Goal: Obtain resource: Obtain resource

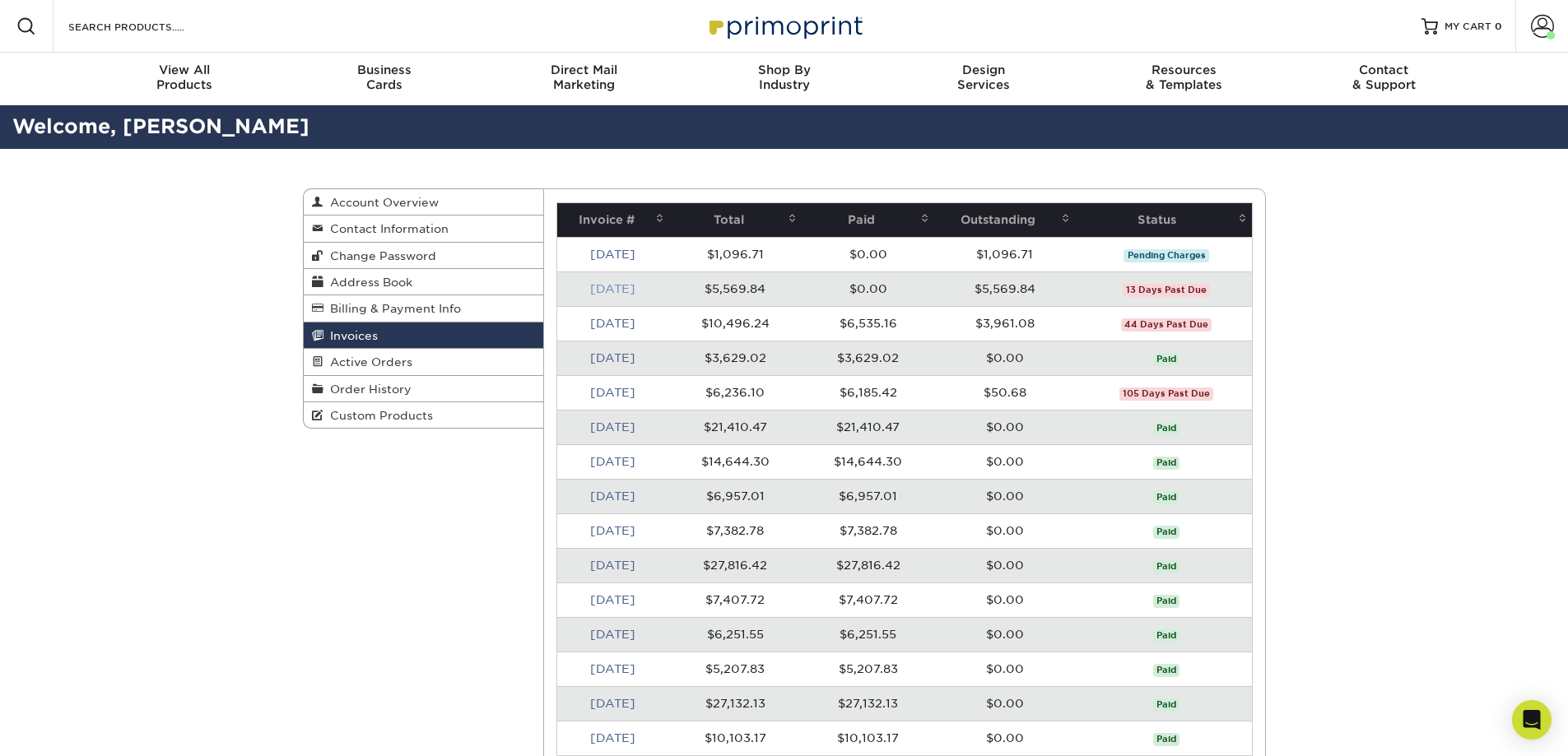
click at [623, 289] on link "[DATE]" at bounding box center [612, 289] width 45 height 13
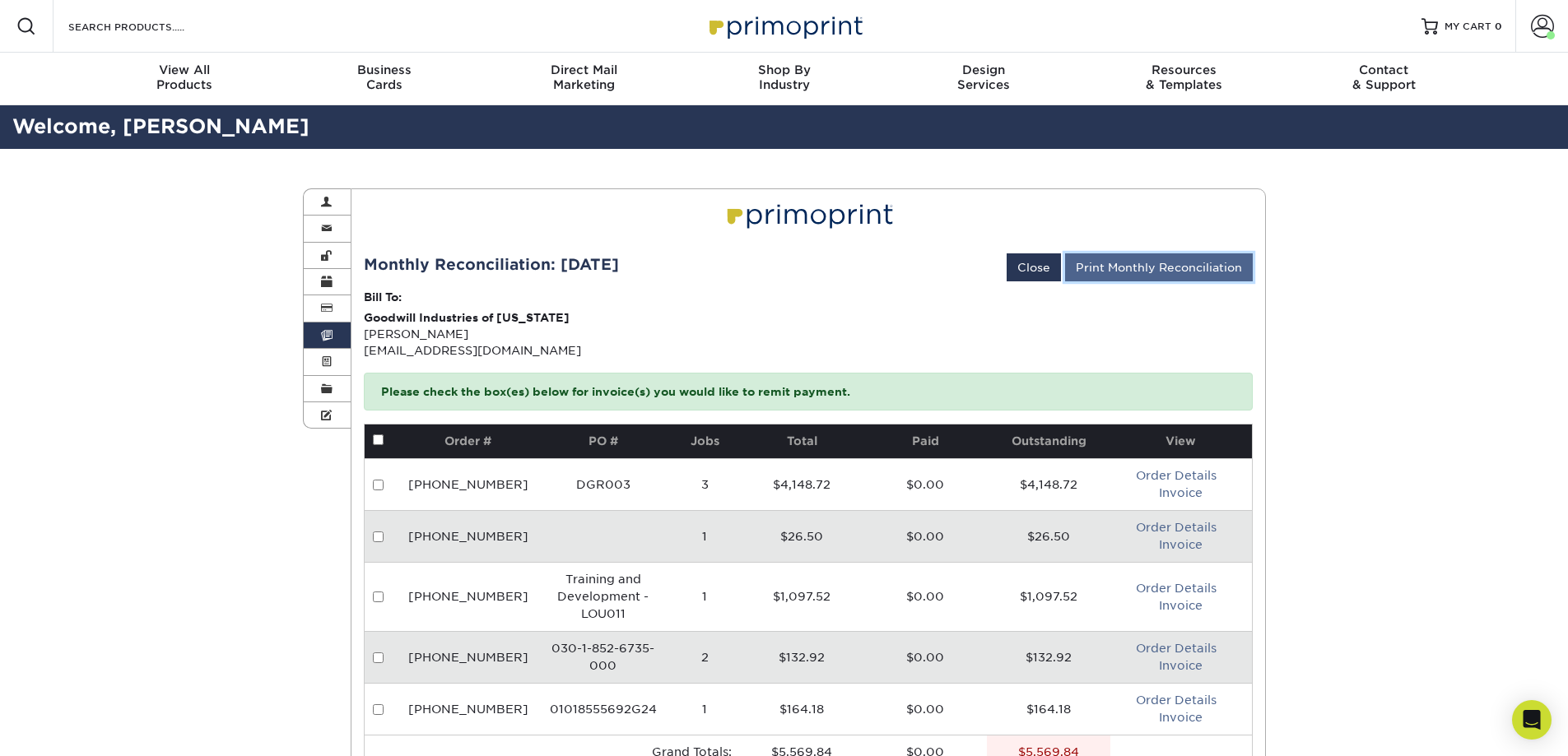
click at [1144, 265] on link "Print Monthly Reconciliation" at bounding box center [1159, 267] width 188 height 28
click at [328, 333] on span at bounding box center [327, 336] width 11 height 13
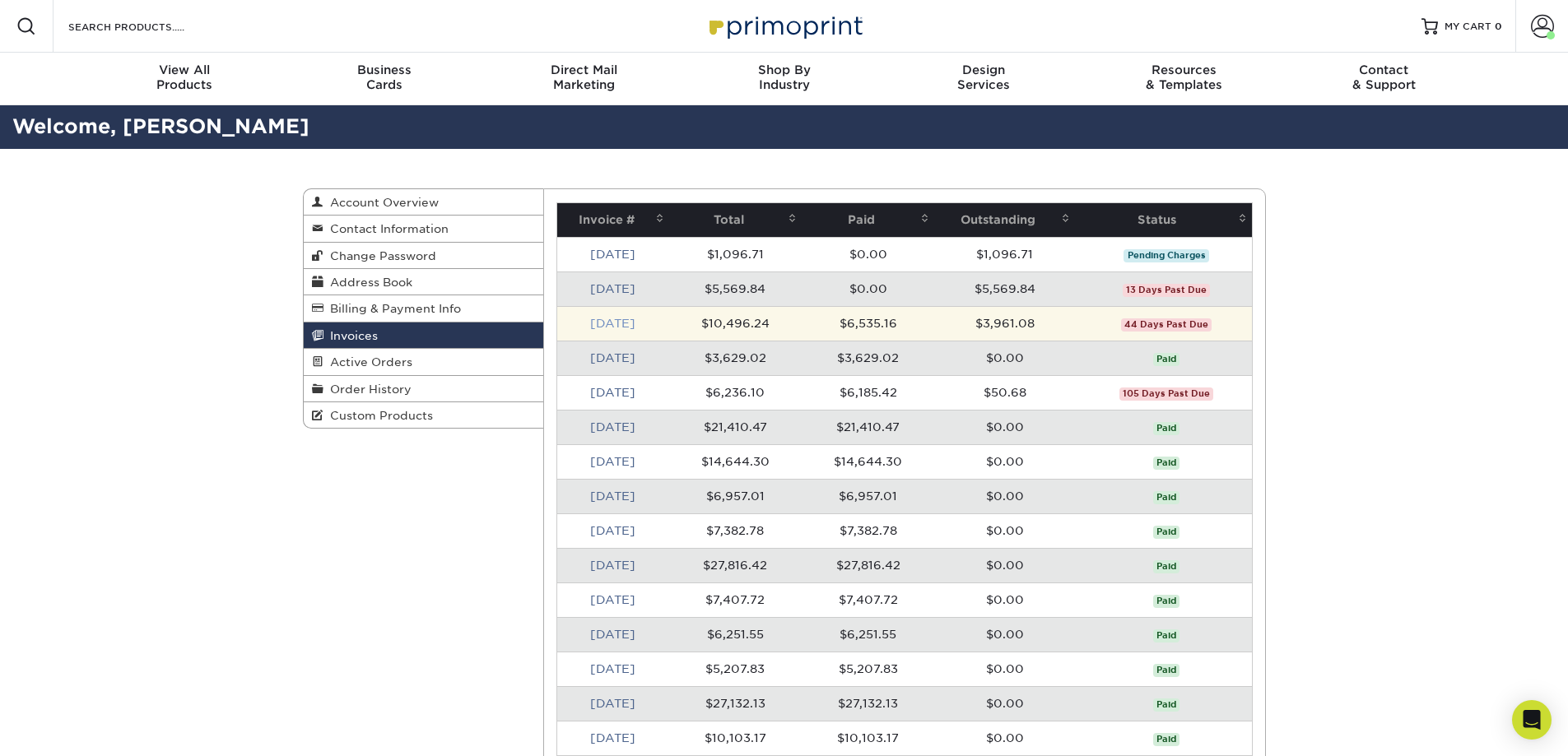
click at [604, 322] on link "[DATE]" at bounding box center [612, 324] width 45 height 13
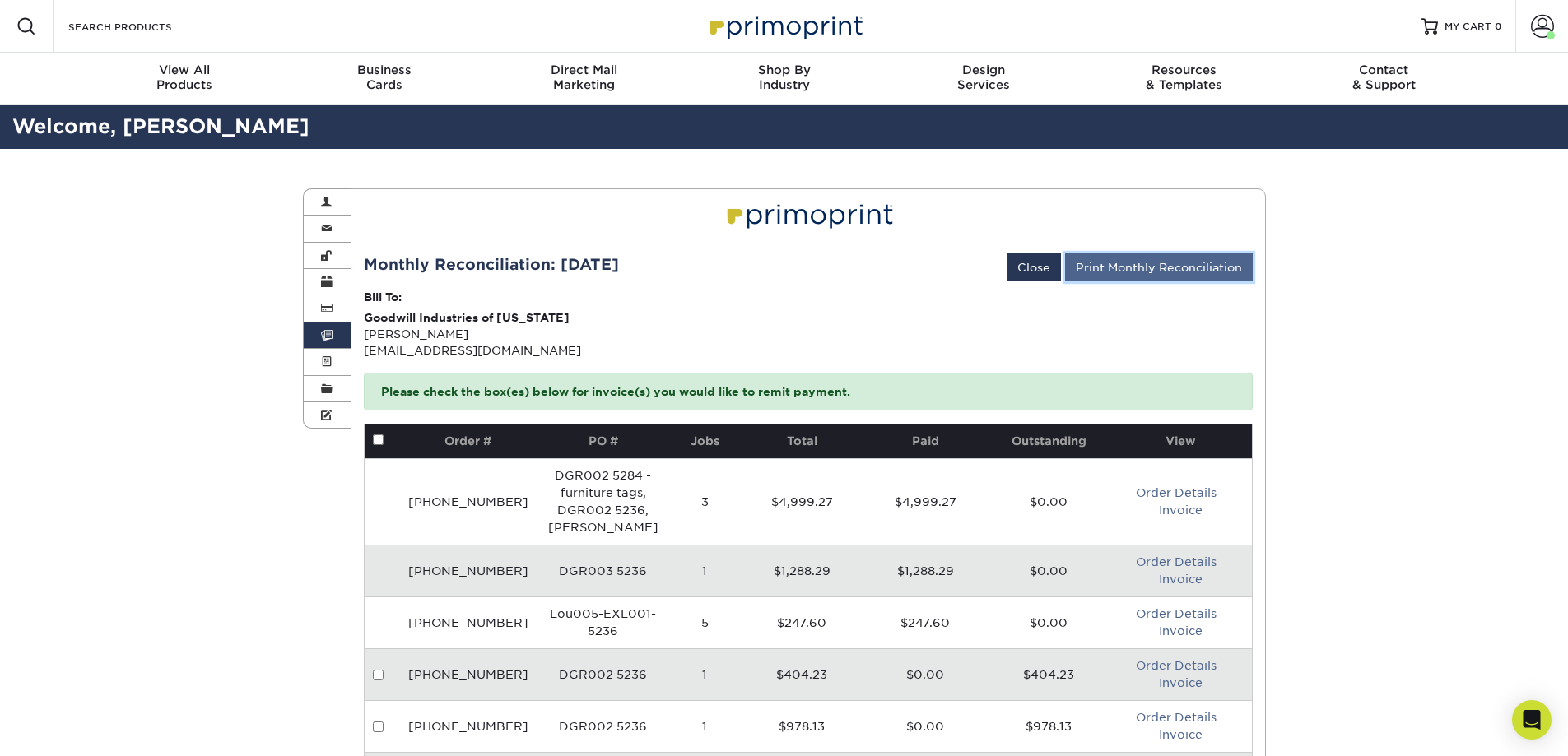
click at [1153, 267] on link "Print Monthly Reconciliation" at bounding box center [1159, 267] width 188 height 28
click at [326, 326] on link "Invoices" at bounding box center [328, 336] width 48 height 27
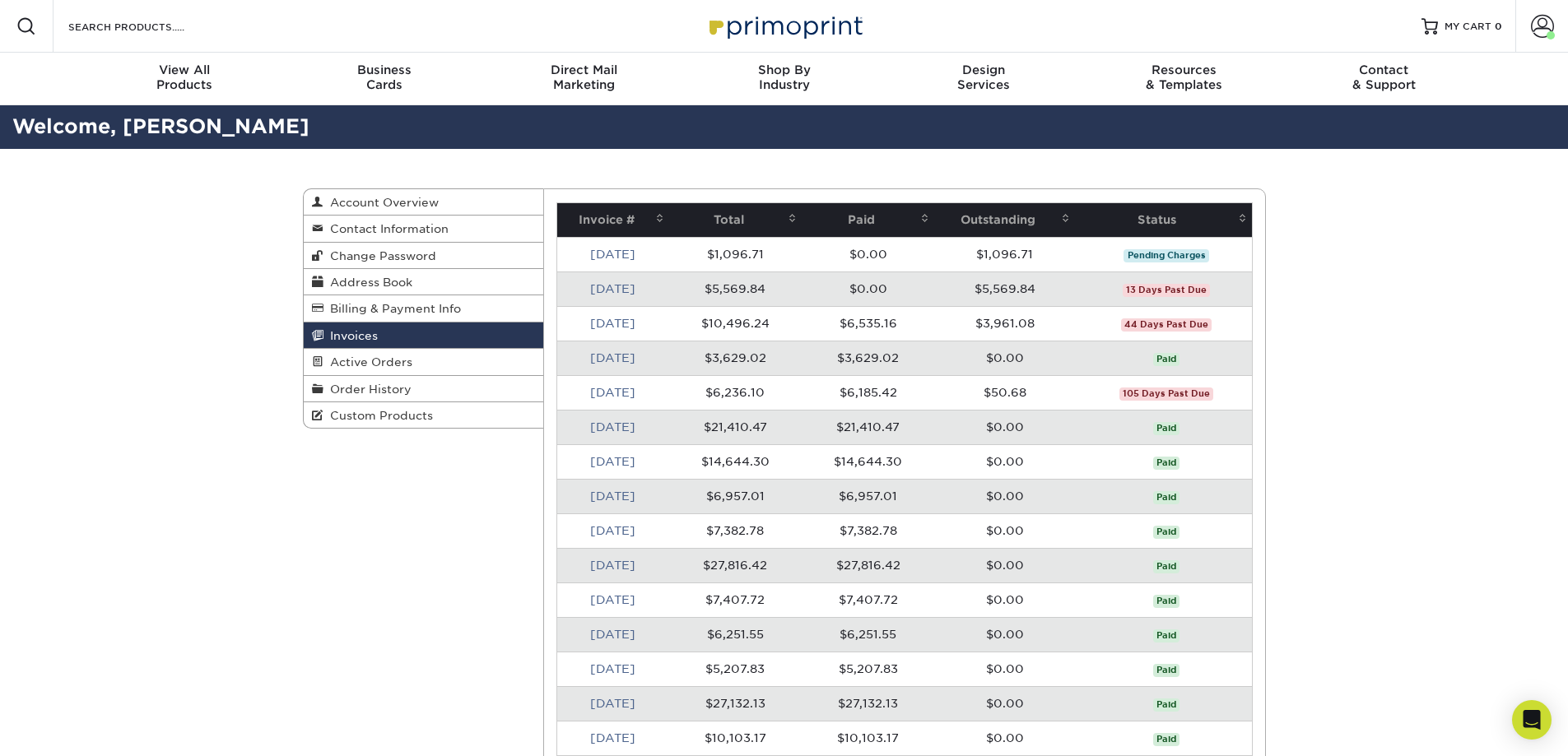
click at [378, 338] on link "Invoices" at bounding box center [424, 336] width 241 height 27
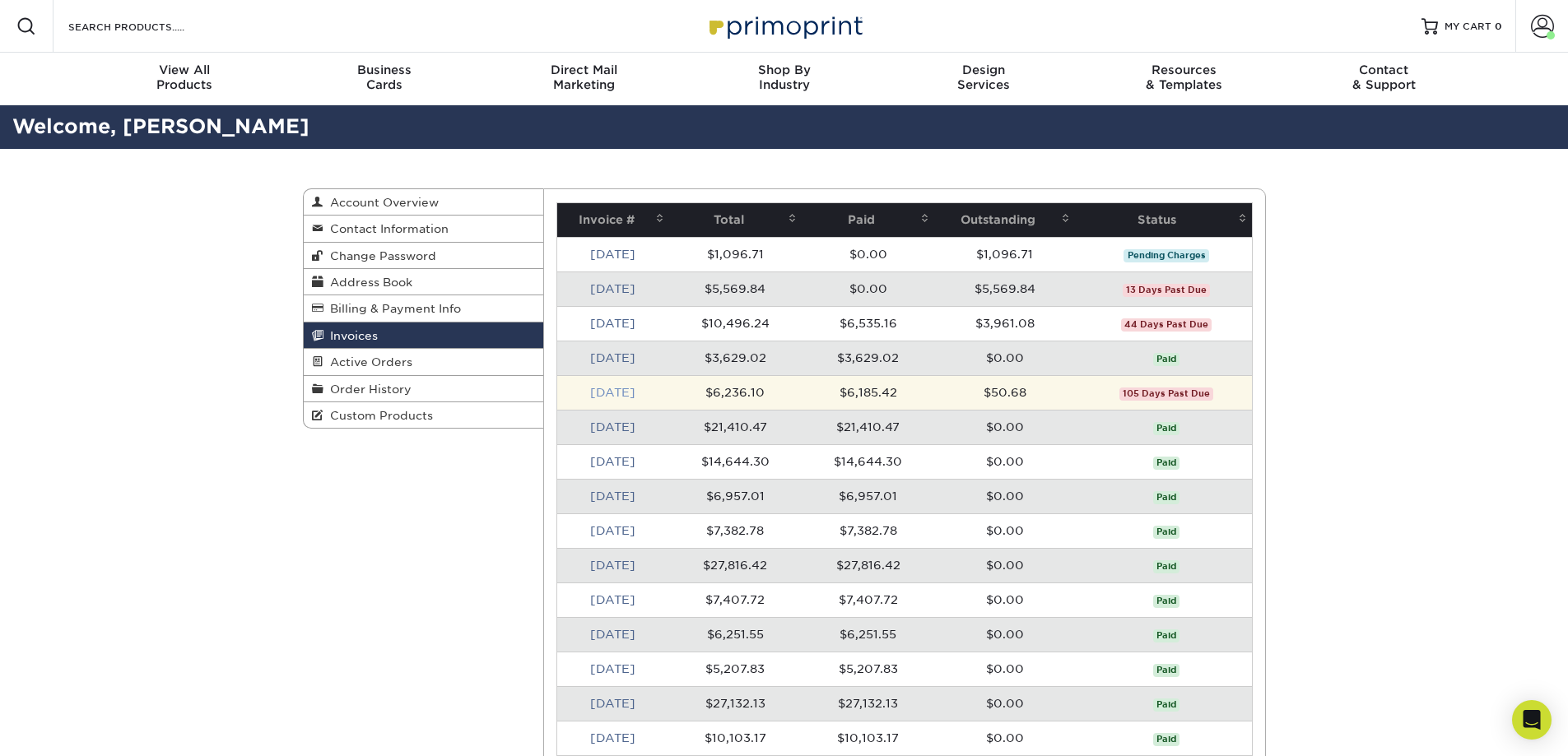
click at [620, 389] on link "[DATE]" at bounding box center [612, 392] width 45 height 13
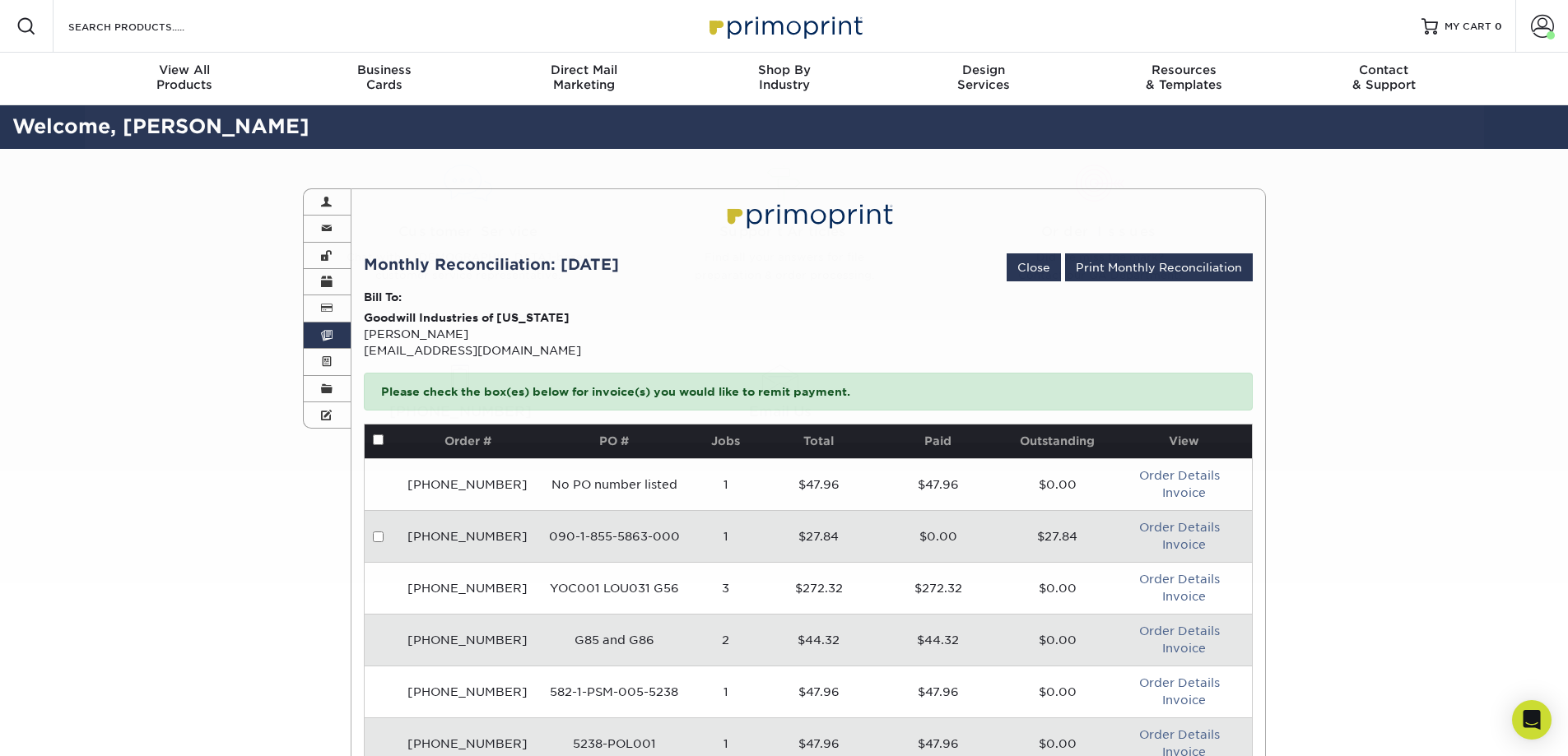
click at [1020, 556] on td "$27.84" at bounding box center [1057, 536] width 119 height 52
click at [1144, 269] on link "Print Monthly Reconciliation" at bounding box center [1159, 267] width 188 height 28
click at [339, 327] on link "Invoices" at bounding box center [328, 336] width 48 height 27
